Goal: Task Accomplishment & Management: Manage account settings

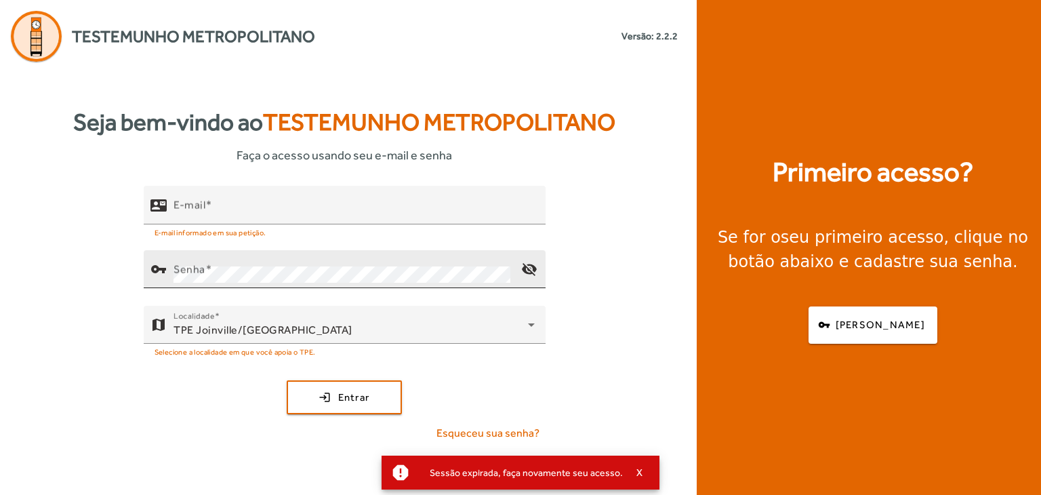
click at [361, 253] on div "Senha" at bounding box center [342, 269] width 337 height 38
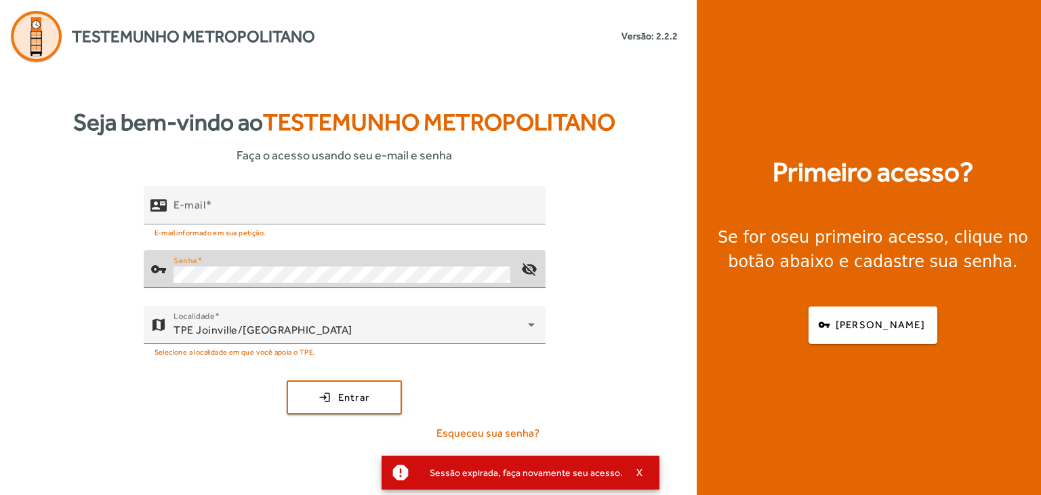
click at [366, 262] on div "Senha" at bounding box center [342, 269] width 337 height 38
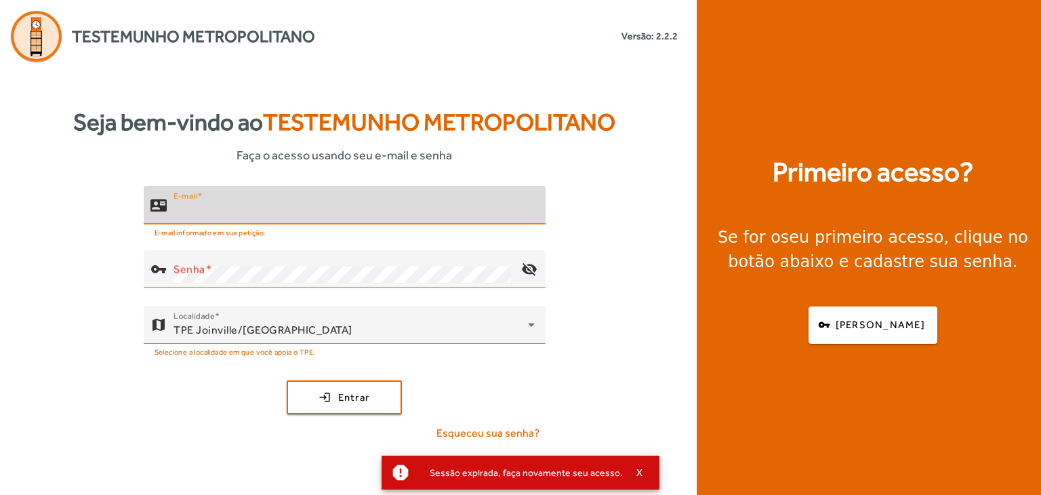
click at [373, 207] on input "E-mail" at bounding box center [354, 211] width 361 height 16
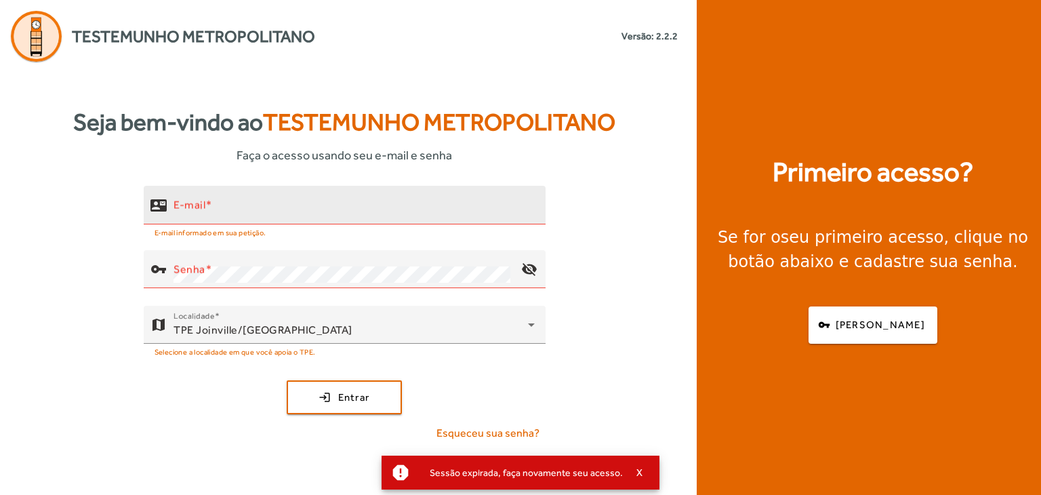
type input "**********"
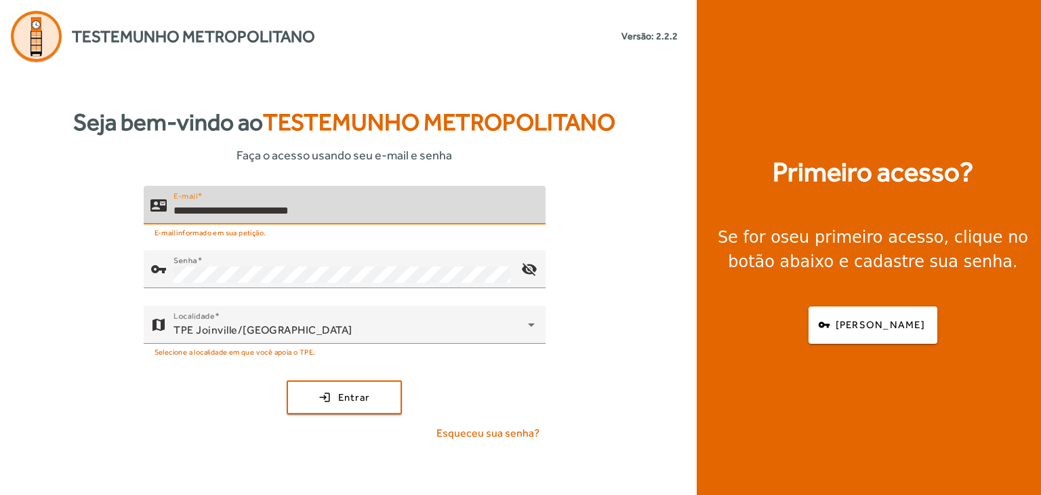
click at [287, 380] on button "login Entrar" at bounding box center [344, 397] width 115 height 34
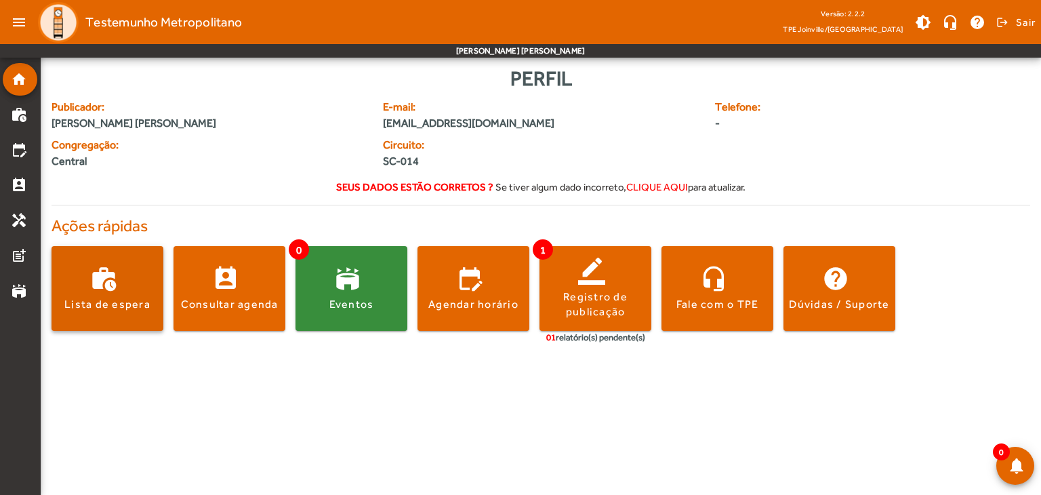
click at [139, 314] on span at bounding box center [108, 288] width 112 height 85
